Goal: Find contact information: Find contact information

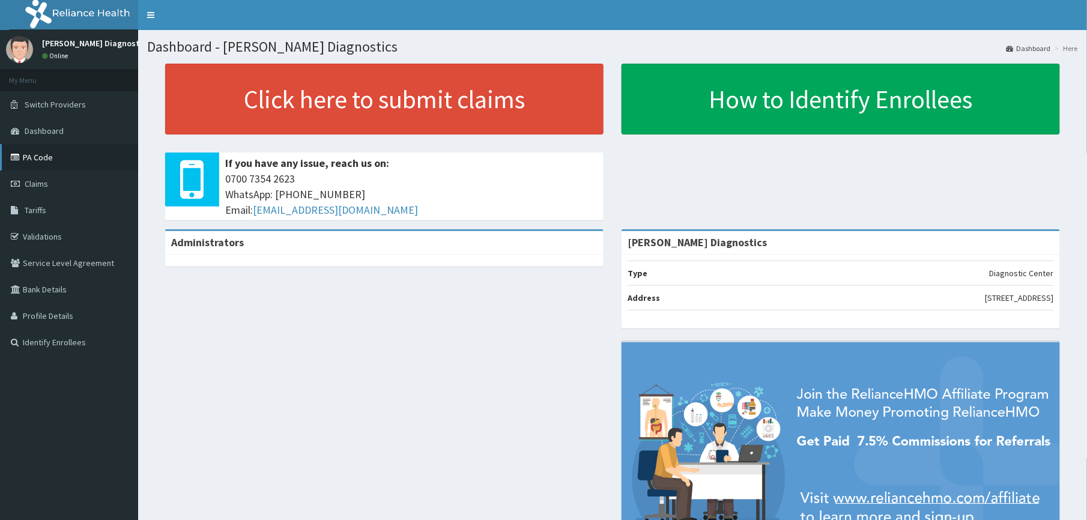
click at [37, 160] on link "PA Code" at bounding box center [69, 157] width 138 height 26
click at [44, 156] on link "PA Code" at bounding box center [69, 157] width 138 height 26
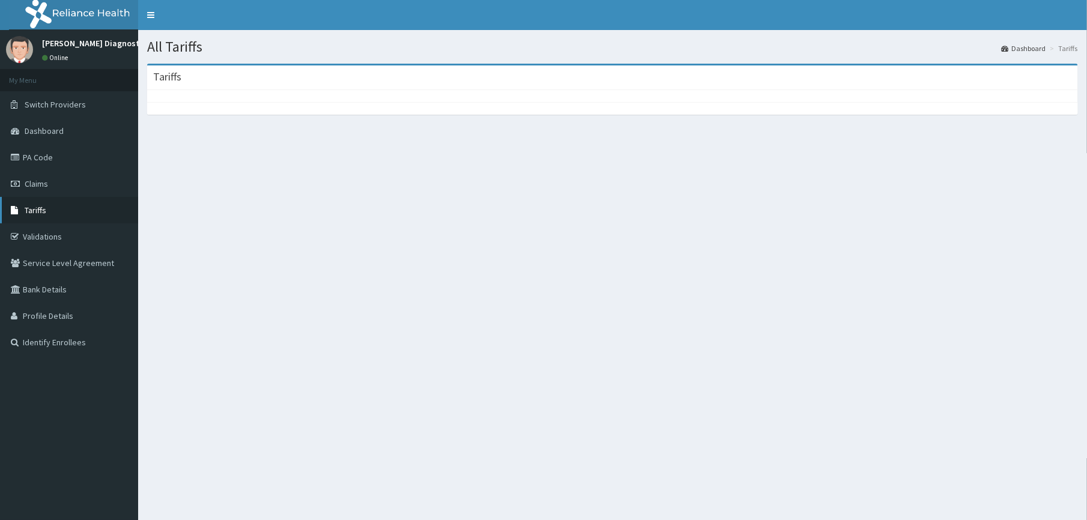
click at [62, 207] on link "Tariffs" at bounding box center [69, 210] width 138 height 26
click at [50, 211] on link "Tariffs" at bounding box center [69, 210] width 138 height 26
click at [37, 210] on span "Tariffs" at bounding box center [36, 210] width 22 height 11
click at [37, 208] on span "Tariffs" at bounding box center [36, 210] width 22 height 11
click at [291, 226] on div "All Tariffs Dashboard Tariffs Tariffs" at bounding box center [612, 290] width 949 height 520
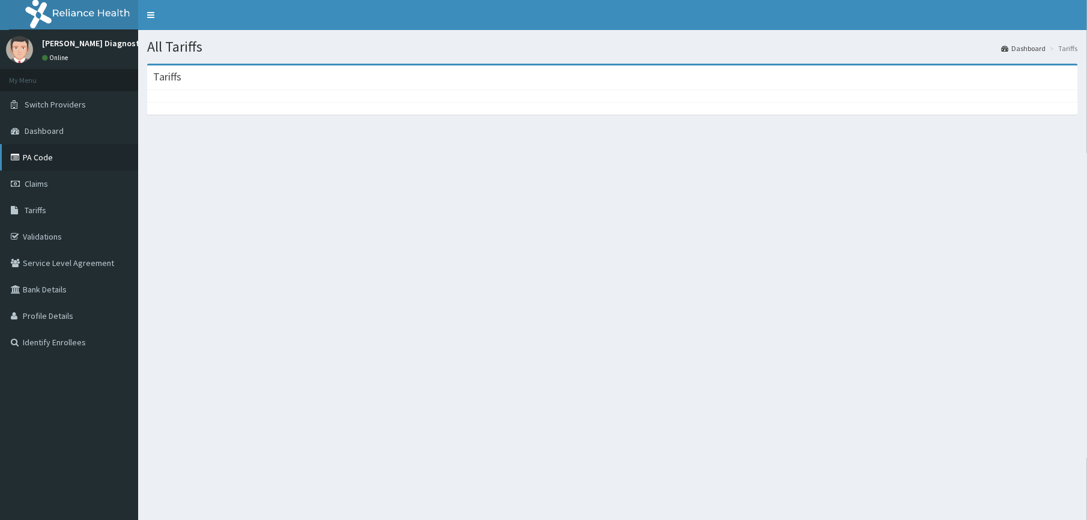
click at [59, 159] on link "PA Code" at bounding box center [69, 157] width 138 height 26
click at [53, 157] on link "PA Code" at bounding box center [69, 157] width 138 height 26
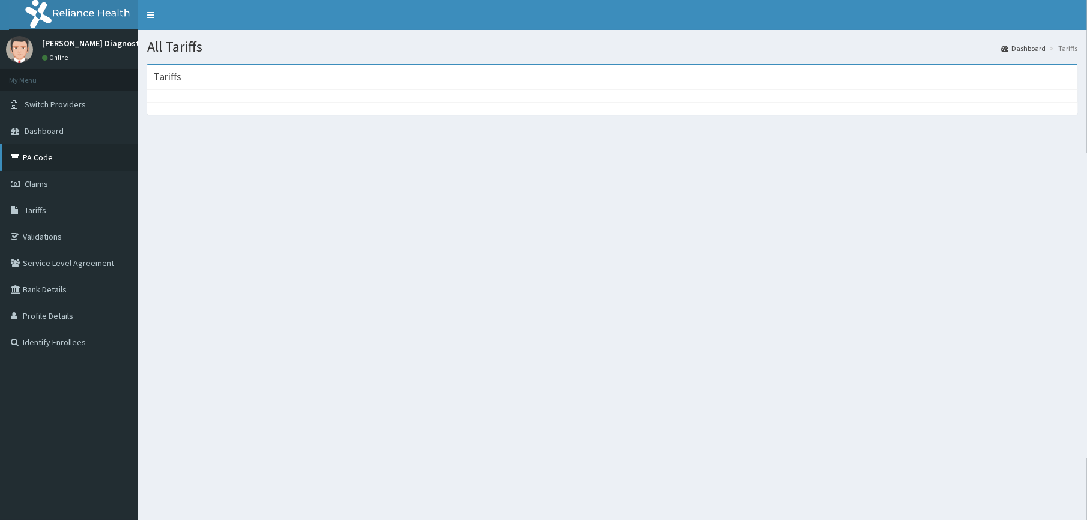
click at [53, 157] on link "PA Code" at bounding box center [69, 157] width 138 height 26
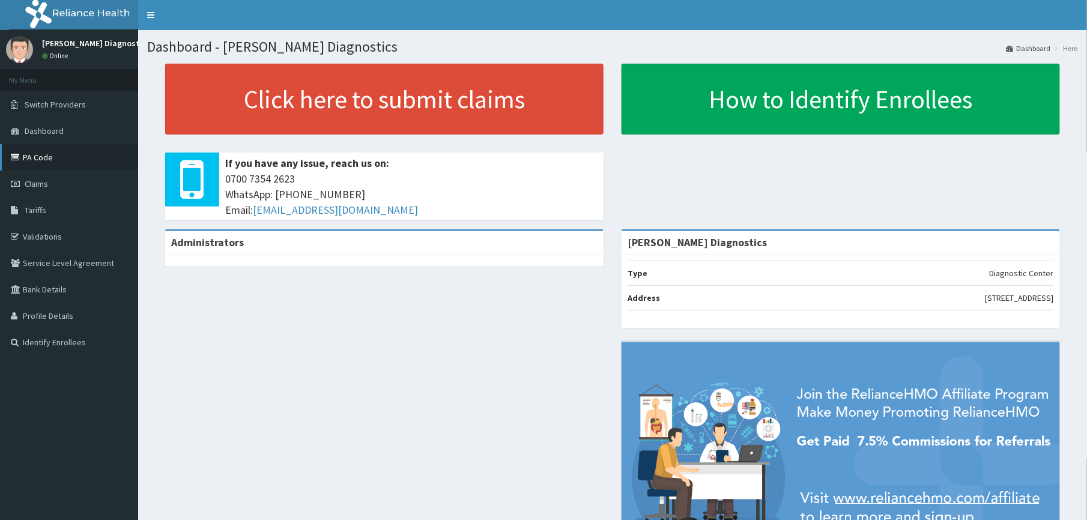
click at [36, 157] on link "PA Code" at bounding box center [69, 157] width 138 height 26
click at [58, 154] on link "PA Code" at bounding box center [69, 157] width 138 height 26
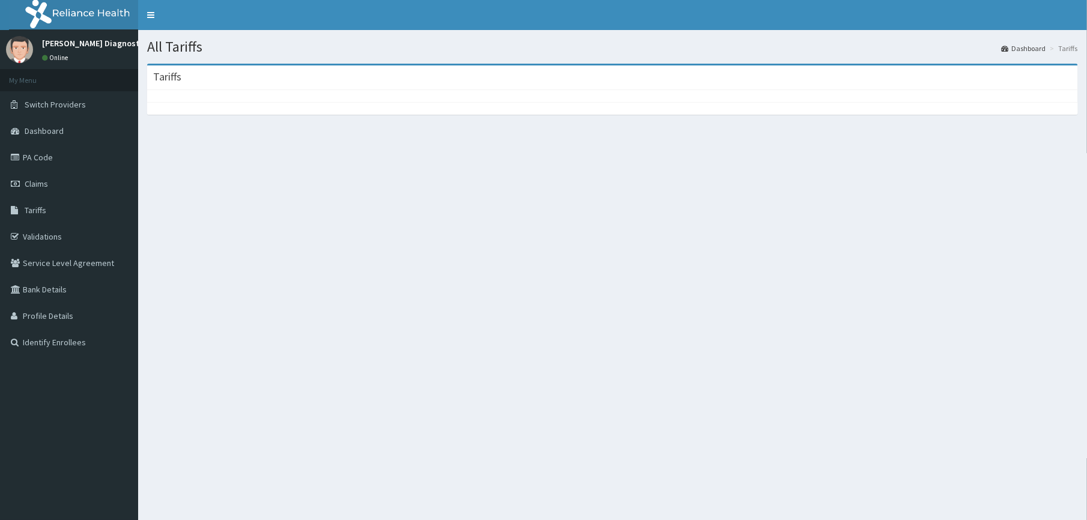
click at [443, 315] on div "All Tariffs Dashboard Tariffs [GEOGRAPHIC_DATA]" at bounding box center [612, 290] width 949 height 520
click at [211, 82] on div "Tariffs" at bounding box center [612, 77] width 931 height 25
click at [178, 82] on h3 "Tariffs" at bounding box center [167, 76] width 28 height 11
click at [177, 65] on div "Tariffs" at bounding box center [612, 77] width 931 height 25
click at [53, 209] on link "Tariffs" at bounding box center [69, 210] width 138 height 26
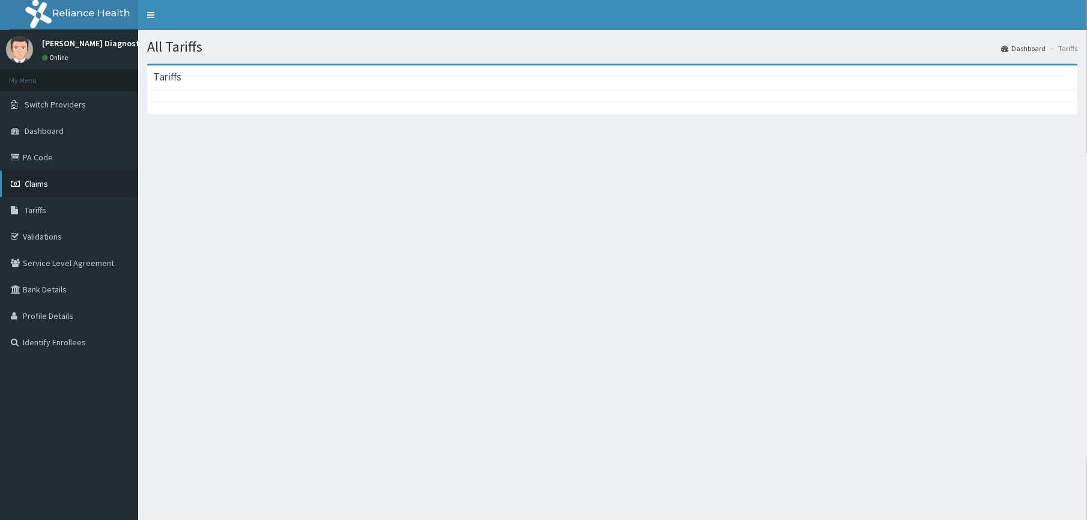
click at [39, 184] on span "Claims" at bounding box center [36, 183] width 23 height 11
click at [61, 186] on link "Claims" at bounding box center [69, 184] width 138 height 26
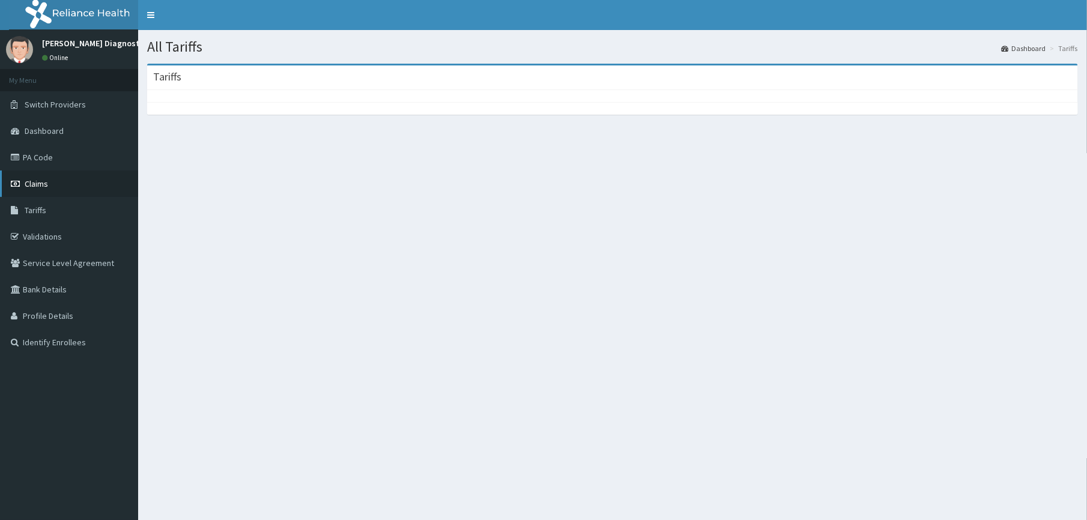
click at [61, 186] on link "Claims" at bounding box center [69, 184] width 138 height 26
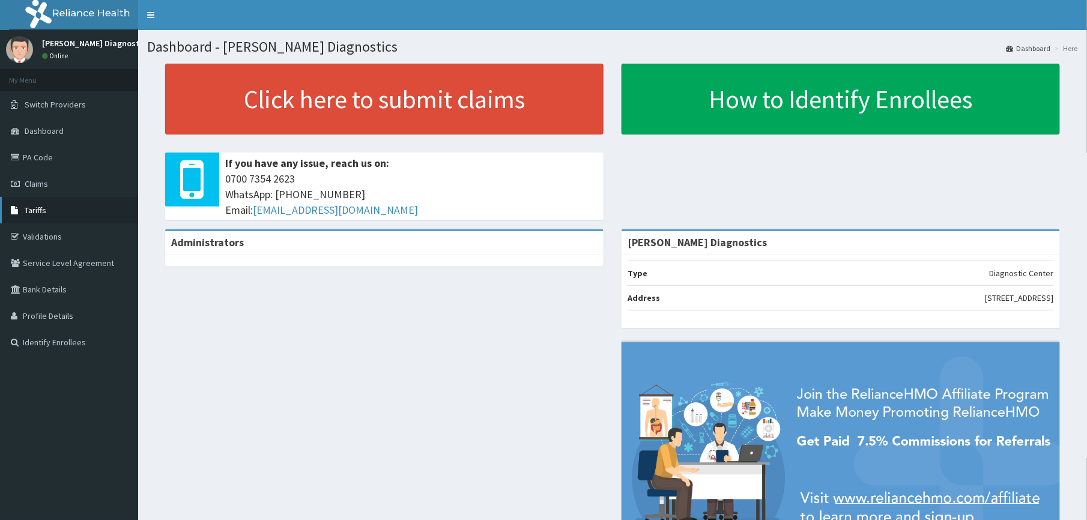
click at [53, 210] on link "Tariffs" at bounding box center [69, 210] width 138 height 26
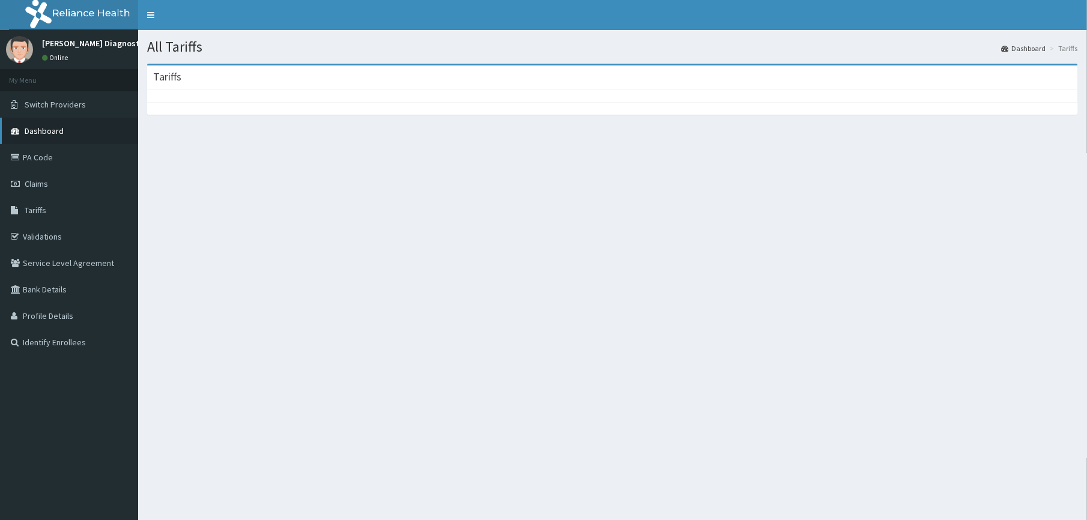
click at [65, 131] on link "Dashboard" at bounding box center [69, 131] width 138 height 26
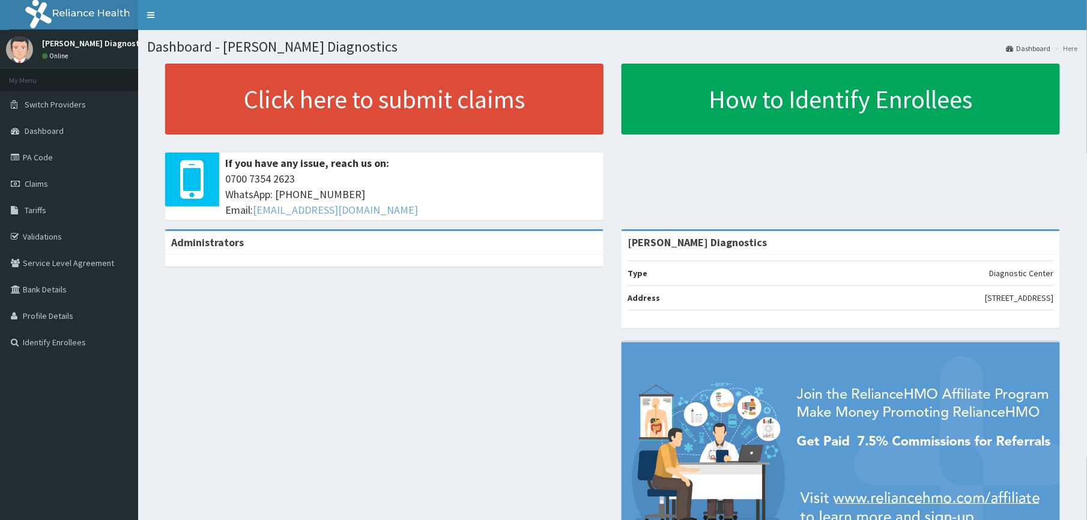
click at [279, 208] on link "hellonigeria@getreliancehealth.com" at bounding box center [335, 210] width 165 height 14
drag, startPoint x: 253, startPoint y: 208, endPoint x: 452, endPoint y: 215, distance: 198.9
click at [452, 215] on span "0700 7354 2623 WhatsApp: 017001580 Email: hellonigeria@getreliancehealth.com" at bounding box center [411, 194] width 372 height 46
copy span "hellonigeria@getreliancehealth.com"
click at [25, 204] on link "Tariffs" at bounding box center [69, 210] width 138 height 26
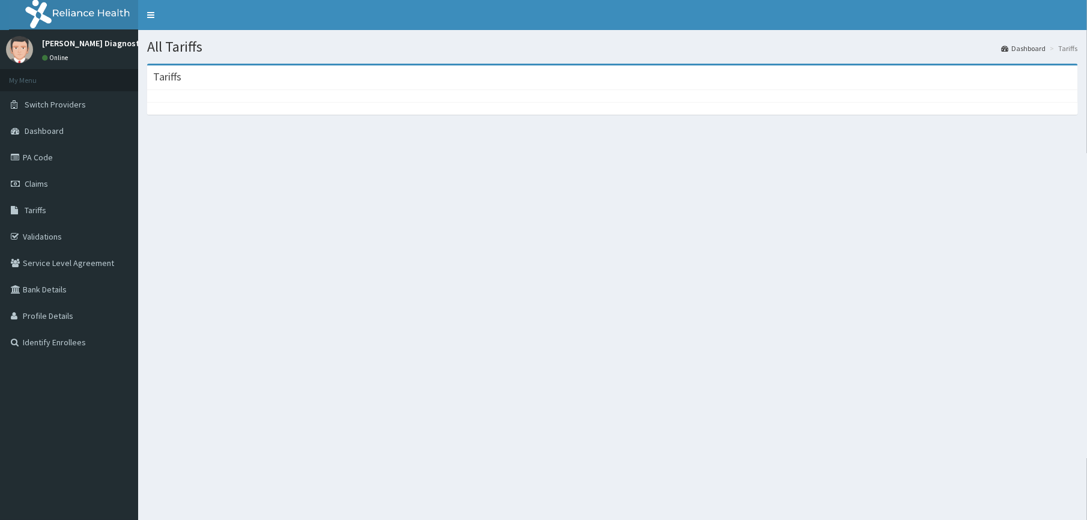
click at [246, 228] on div "All Tariffs Dashboard Tariffs [GEOGRAPHIC_DATA]" at bounding box center [612, 290] width 949 height 520
